Goal: Task Accomplishment & Management: Manage account settings

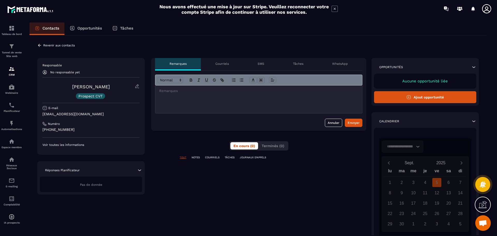
scroll to position [96, 0]
click at [51, 44] on p "Revenir aux contacts" at bounding box center [59, 46] width 32 height 4
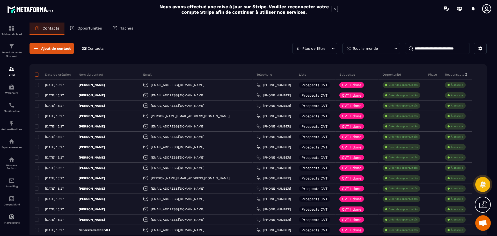
click at [38, 74] on span at bounding box center [37, 75] width 4 height 4
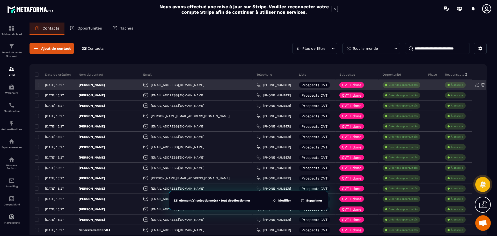
click at [36, 85] on div "[DATE] 15:27" at bounding box center [53, 85] width 36 height 4
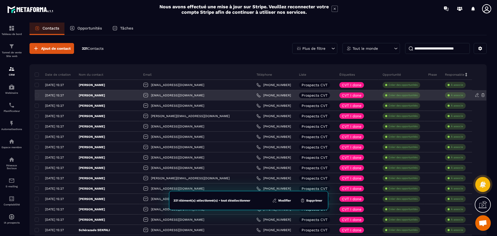
click at [37, 95] on div "[DATE] 15:27" at bounding box center [53, 95] width 36 height 4
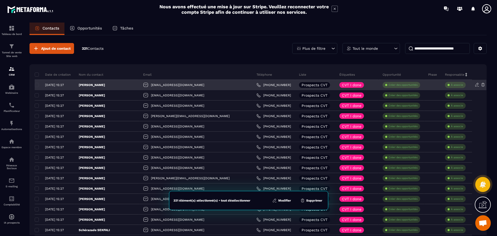
click at [37, 85] on div "[DATE] 15:27" at bounding box center [53, 85] width 36 height 4
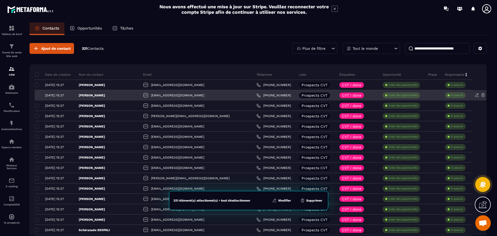
click at [35, 95] on div "[DATE] 15:27" at bounding box center [53, 95] width 36 height 4
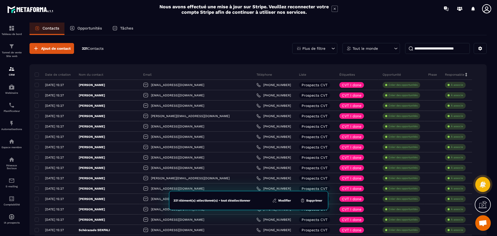
click at [332, 46] on icon at bounding box center [333, 48] width 5 height 5
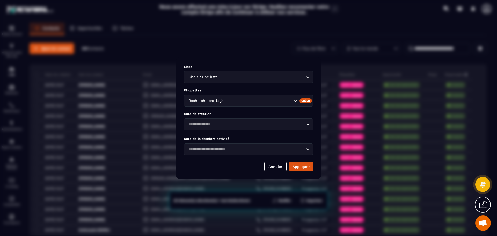
click at [304, 78] on input "Search for option" at bounding box center [262, 77] width 86 height 6
click at [246, 88] on span "Veuillez rechercher" at bounding box center [249, 87] width 34 height 4
click at [214, 74] on div "Choisir une liste Loading..." at bounding box center [248, 77] width 129 height 12
click at [214, 78] on div "Choisir une liste" at bounding box center [246, 77] width 119 height 6
click at [257, 102] on input "Search for option" at bounding box center [258, 101] width 68 height 6
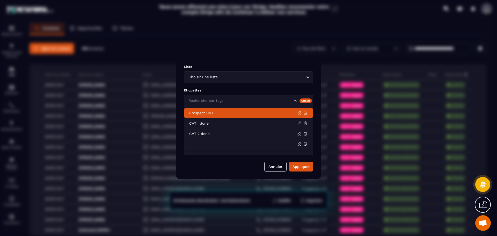
click at [223, 113] on p "Prospect CVT" at bounding box center [243, 112] width 108 height 5
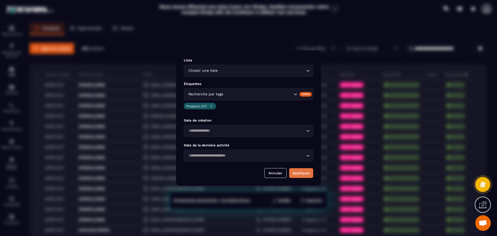
click at [300, 172] on button "Appliquer" at bounding box center [301, 173] width 24 height 10
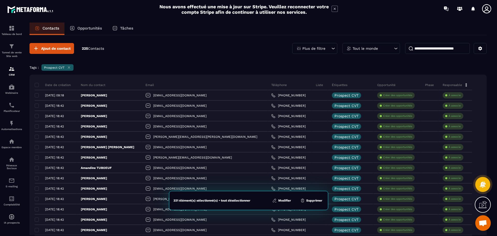
click at [282, 200] on button "Modifier" at bounding box center [282, 200] width 22 height 5
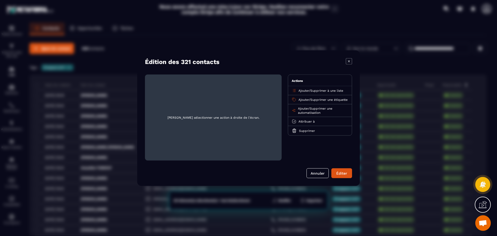
click at [324, 91] on span "Supprimer à une liste" at bounding box center [327, 91] width 33 height 4
click at [320, 113] on p "Prospects CVT" at bounding box center [320, 110] width 46 height 5
click at [340, 173] on button "Éditer" at bounding box center [341, 173] width 21 height 10
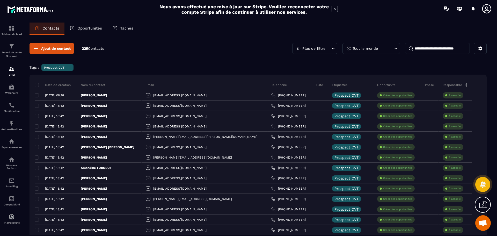
click at [35, 82] on div "Date de création" at bounding box center [56, 85] width 42 height 10
click at [38, 84] on span at bounding box center [37, 85] width 4 height 4
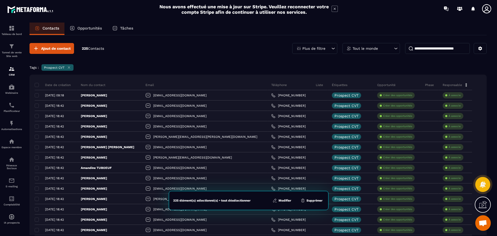
click at [69, 67] on icon at bounding box center [69, 68] width 2 height 2
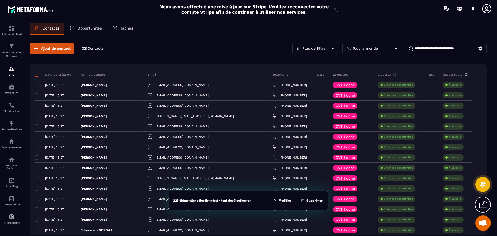
click at [37, 75] on span at bounding box center [37, 75] width 4 height 4
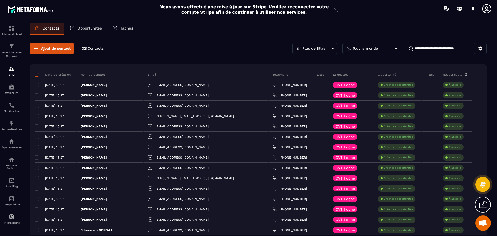
click at [37, 75] on span at bounding box center [37, 75] width 4 height 4
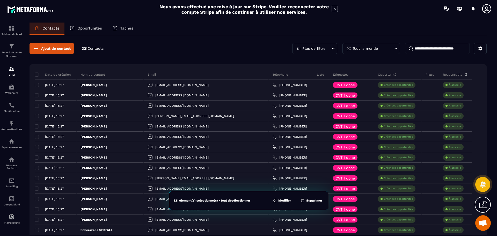
click at [284, 198] on button "Modifier" at bounding box center [282, 200] width 22 height 5
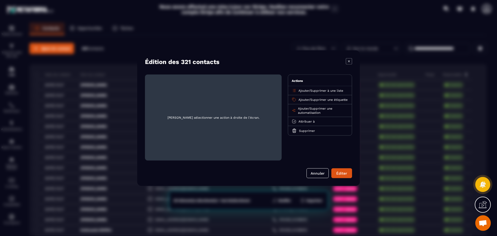
click at [336, 91] on span "Supprimer à une liste" at bounding box center [327, 91] width 33 height 4
click at [321, 111] on p "Prospects CVT" at bounding box center [320, 110] width 46 height 5
click at [339, 173] on button "Éditer" at bounding box center [341, 173] width 21 height 10
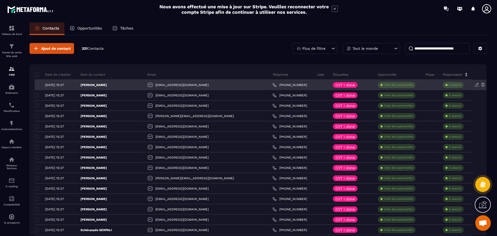
click at [477, 85] on icon at bounding box center [477, 84] width 5 height 5
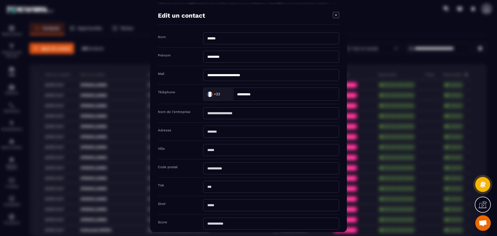
click at [336, 13] on icon "Modal window" at bounding box center [336, 15] width 6 height 6
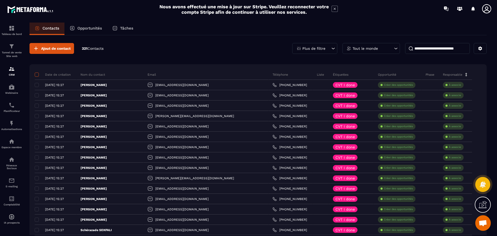
click at [36, 73] on span at bounding box center [37, 75] width 4 height 4
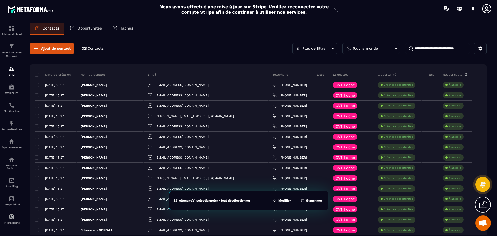
click at [333, 49] on icon at bounding box center [333, 48] width 5 height 5
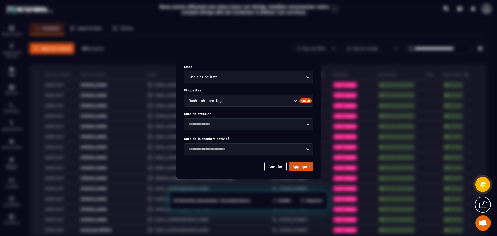
click at [297, 98] on icon "Search for option" at bounding box center [295, 100] width 5 height 5
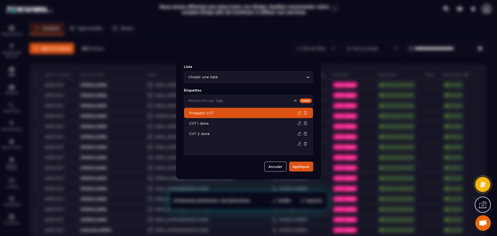
click at [237, 112] on p "Prospect CVT" at bounding box center [243, 112] width 108 height 5
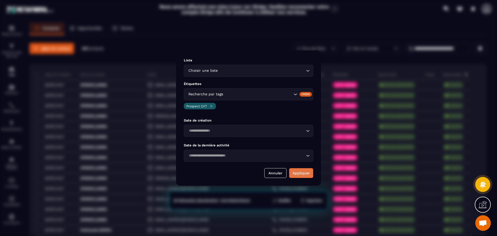
click at [300, 172] on button "Appliquer" at bounding box center [301, 173] width 24 height 10
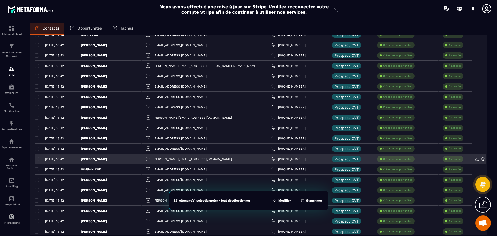
scroll to position [929, 0]
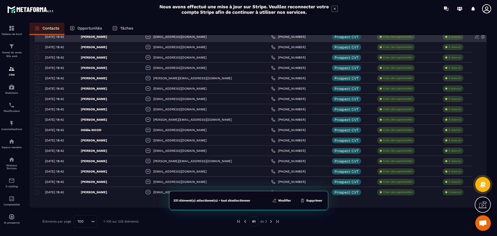
click at [476, 37] on icon at bounding box center [476, 36] width 3 height 3
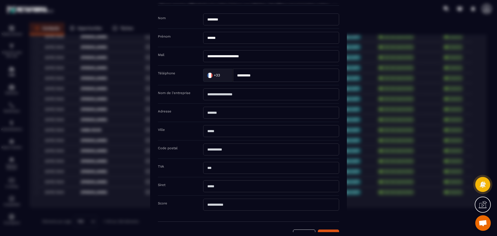
scroll to position [34, 0]
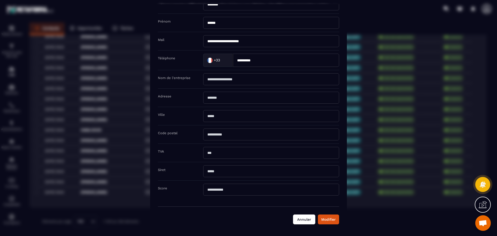
click at [305, 218] on button "Annuler" at bounding box center [304, 219] width 22 height 10
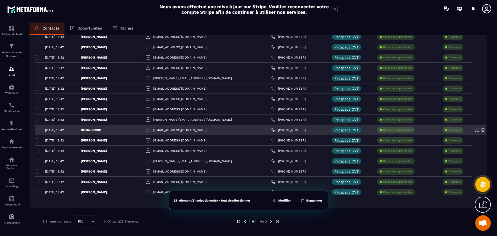
click at [102, 130] on p "Othilie NICOD" at bounding box center [91, 130] width 21 height 4
